Goal: Task Accomplishment & Management: Manage account settings

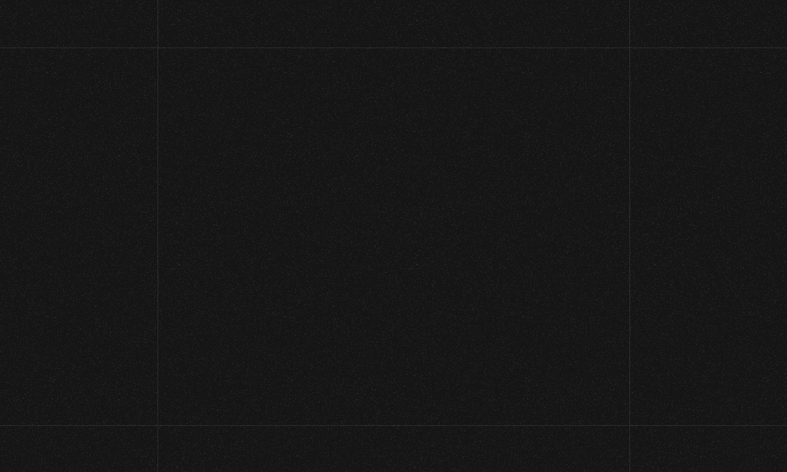
scroll to position [148, 0]
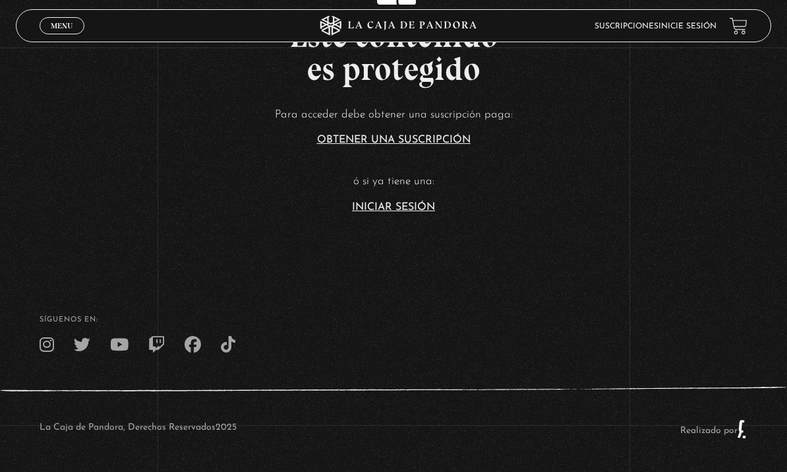
click at [421, 202] on link "Iniciar Sesión" at bounding box center [393, 207] width 83 height 11
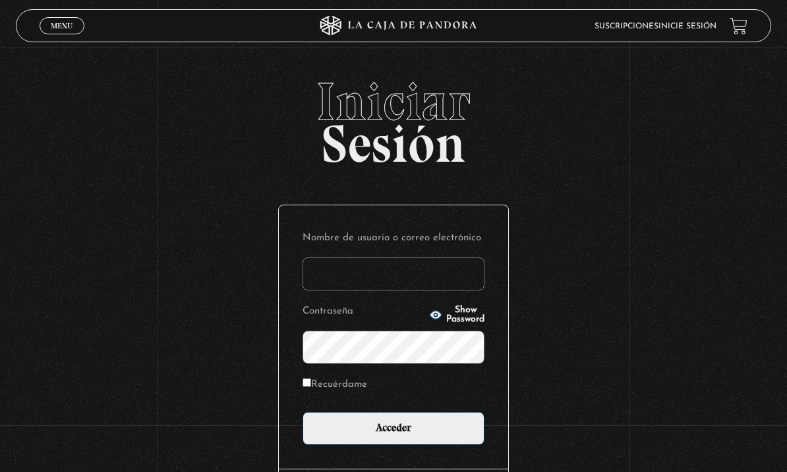
click at [403, 280] on input "Nombre de usuario o correo electrónico" at bounding box center [394, 273] width 182 height 33
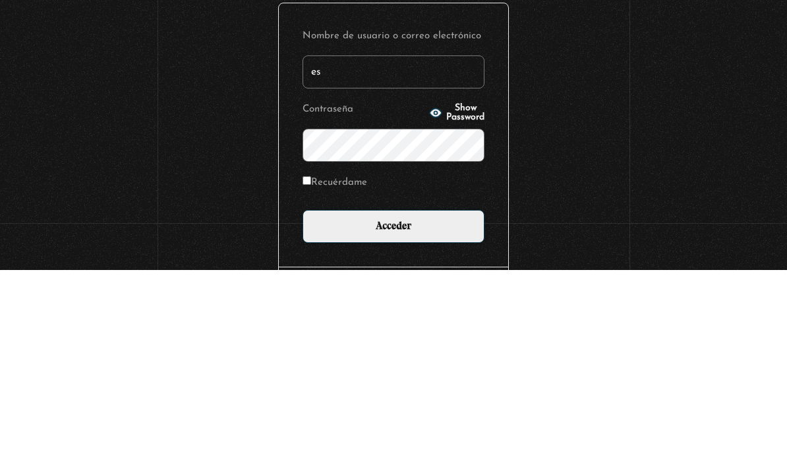
type input "[EMAIL_ADDRESS][DOMAIN_NAME]"
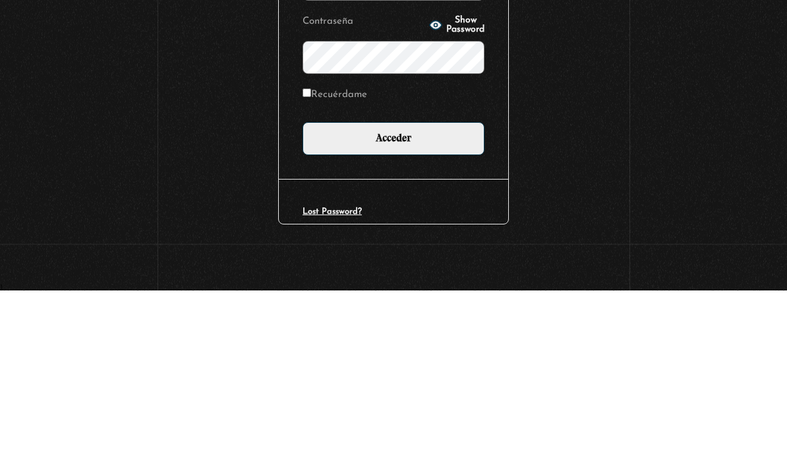
click at [367, 267] on label "Recuérdame" at bounding box center [335, 276] width 65 height 18
click at [311, 270] on input "Recuérdame" at bounding box center [307, 274] width 9 height 9
checkbox input "true"
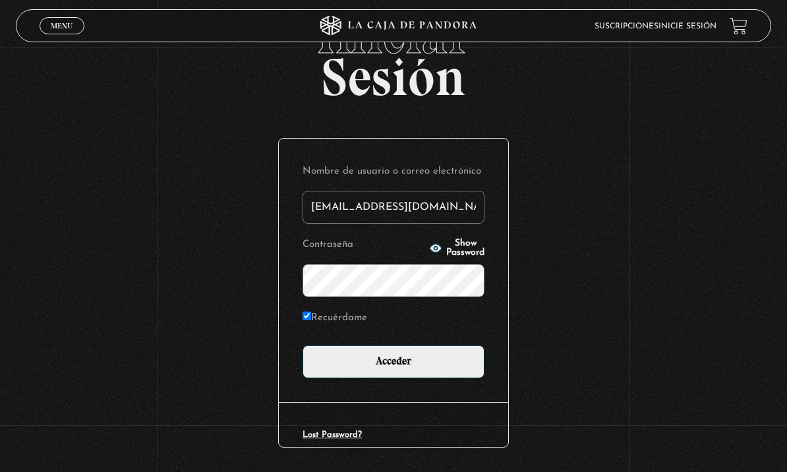
click at [402, 365] on input "Acceder" at bounding box center [394, 361] width 182 height 33
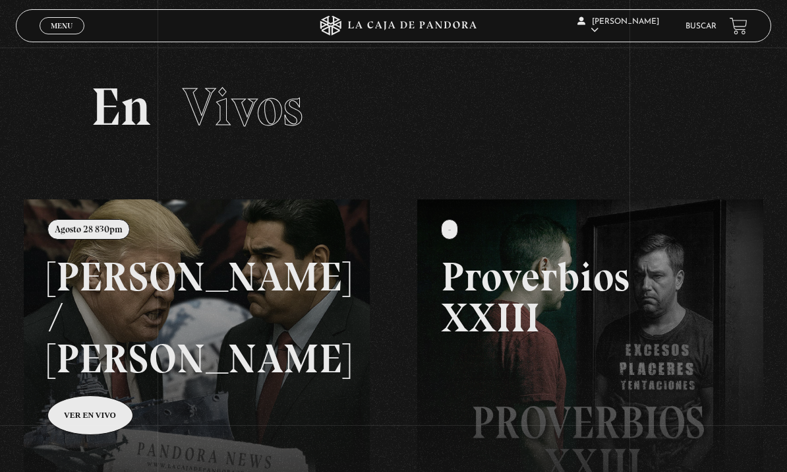
click at [282, 339] on link at bounding box center [417, 435] width 787 height 472
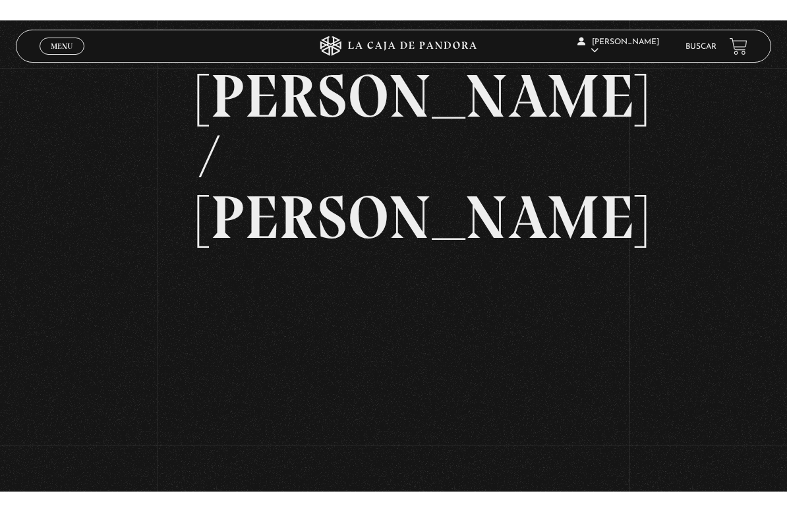
scroll to position [16, 0]
